Goal: Task Accomplishment & Management: Use online tool/utility

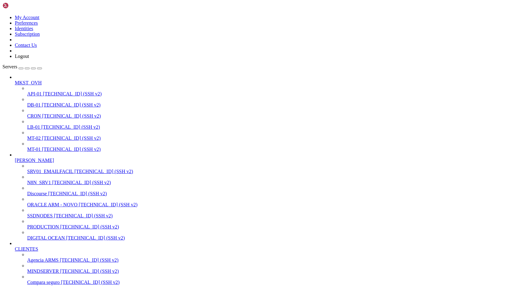
scroll to position [123, 0]
click at [60, 225] on span "[TECHNICAL_ID] (SSH v2)" at bounding box center [89, 227] width 59 height 5
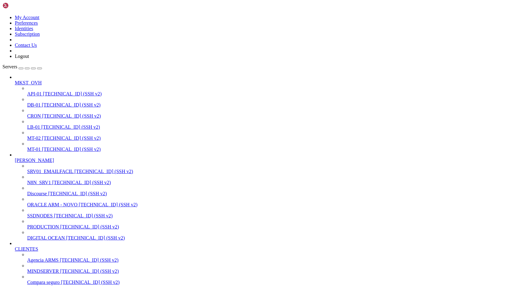
type input "/proj/[PERSON_NAME]"
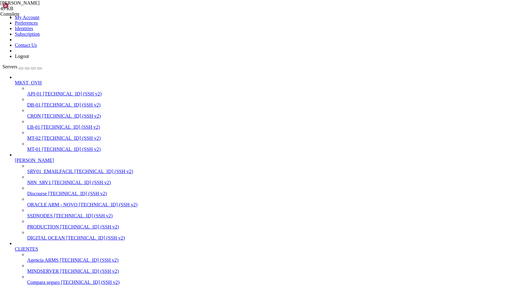
drag, startPoint x: 204, startPoint y: 761, endPoint x: 3, endPoint y: 575, distance: 273.5
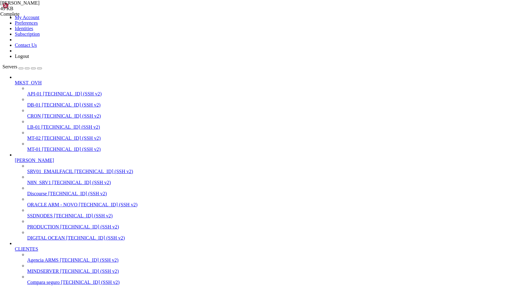
type input "/proj/[PERSON_NAME]/docs"
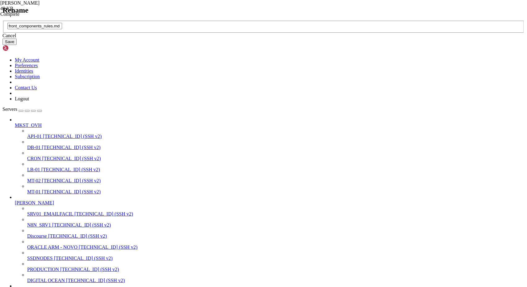
click at [205, 14] on header "Rename" at bounding box center [263, 10] width 522 height 8
click at [62, 29] on input "front_components_rules.md" at bounding box center [34, 26] width 55 height 6
click at [279, 39] on div "Cancel" at bounding box center [263, 36] width 522 height 6
